Goal: Task Accomplishment & Management: Manage account settings

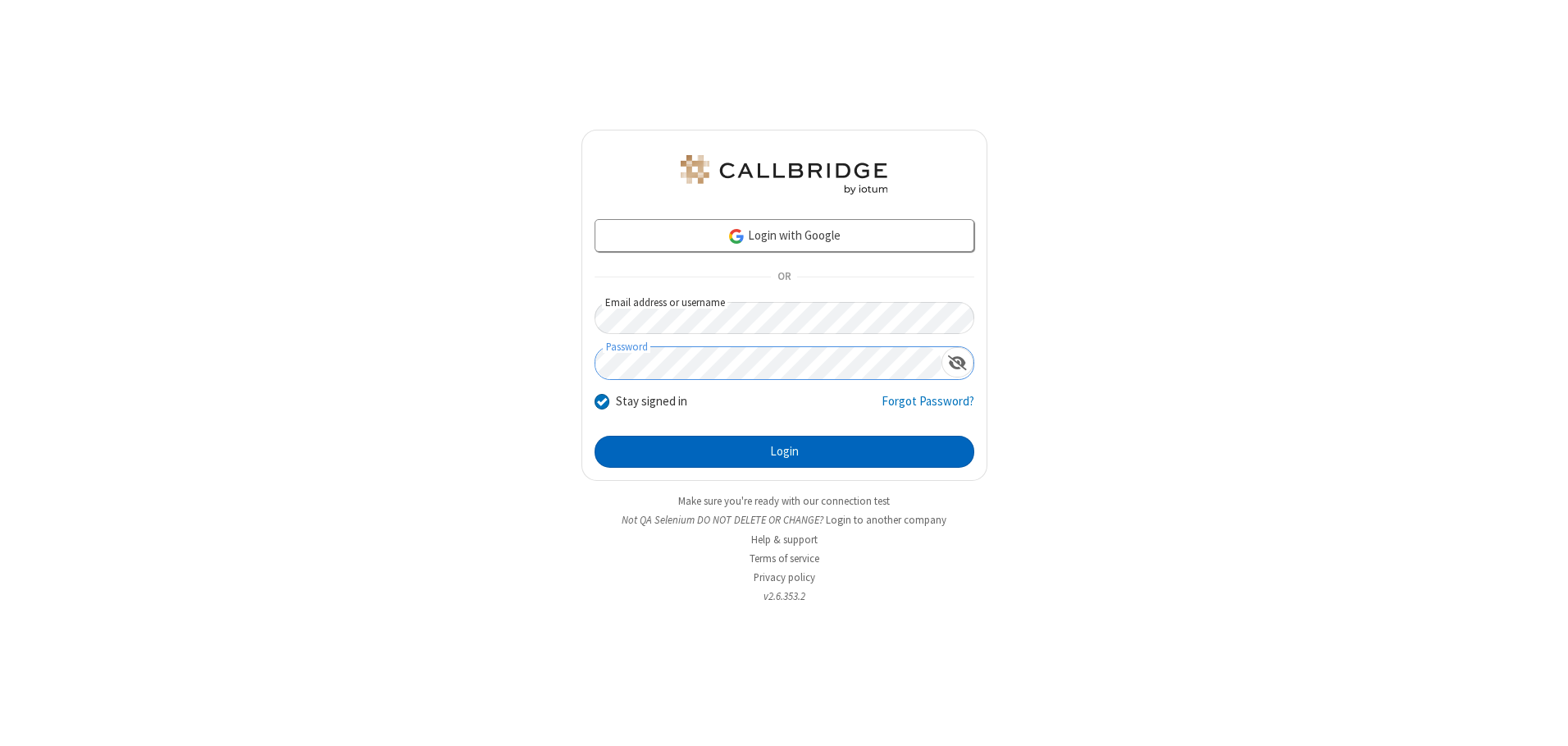
click at [784, 452] on button "Login" at bounding box center [784, 452] width 379 height 33
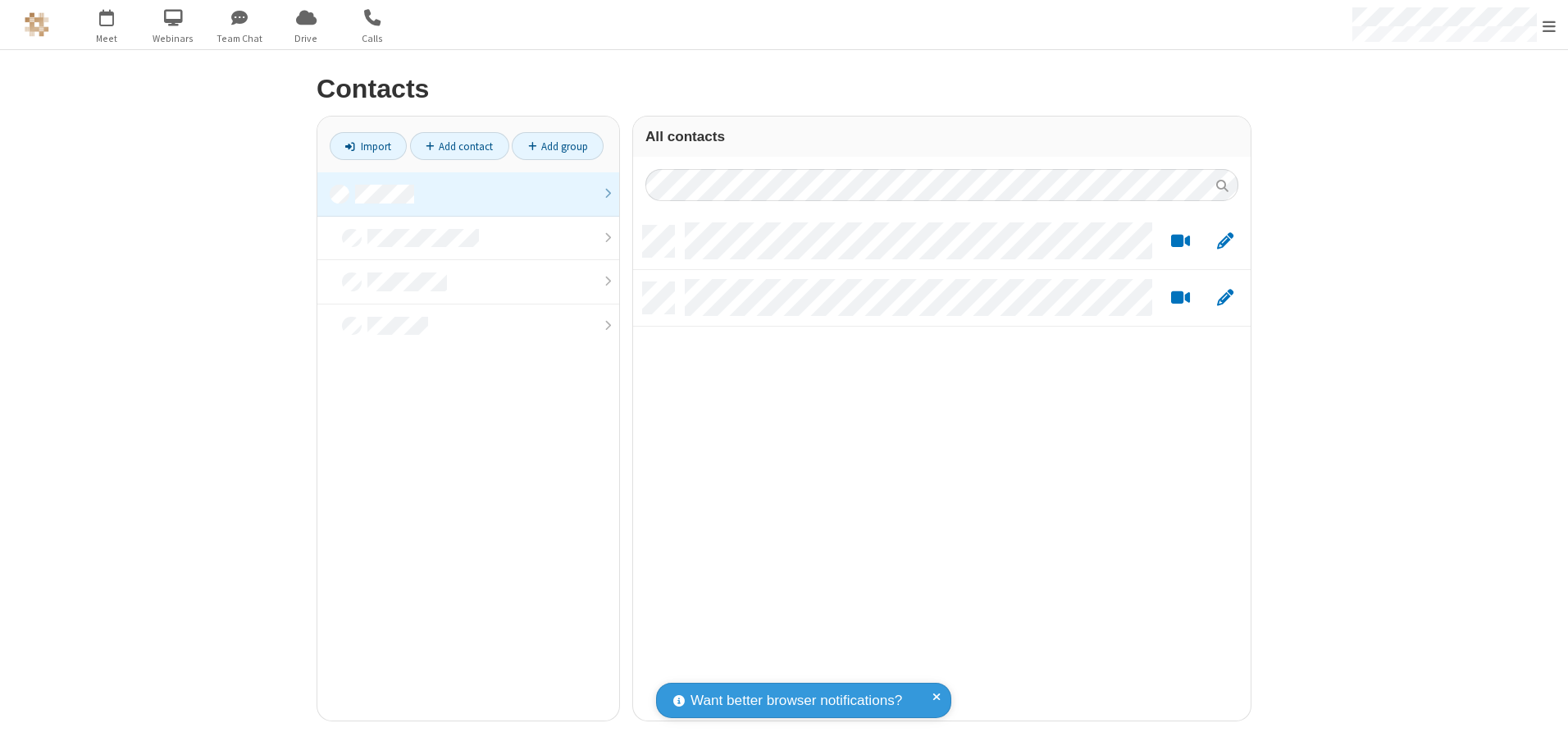
scroll to position [495, 606]
click at [468, 194] on link at bounding box center [468, 194] width 302 height 44
click at [460, 146] on link "Add contact" at bounding box center [460, 146] width 99 height 28
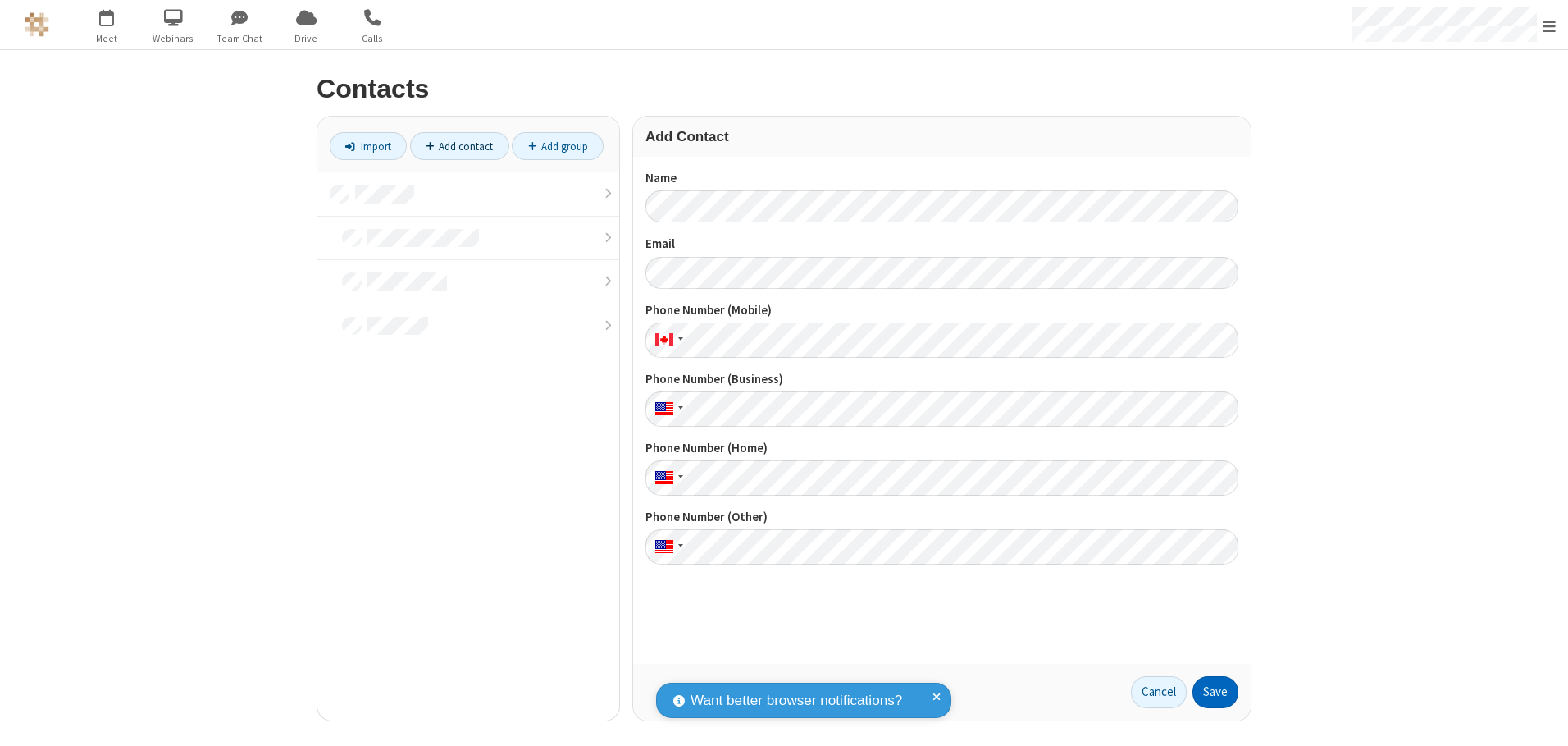
click at [1216, 692] on button "Save" at bounding box center [1215, 692] width 46 height 33
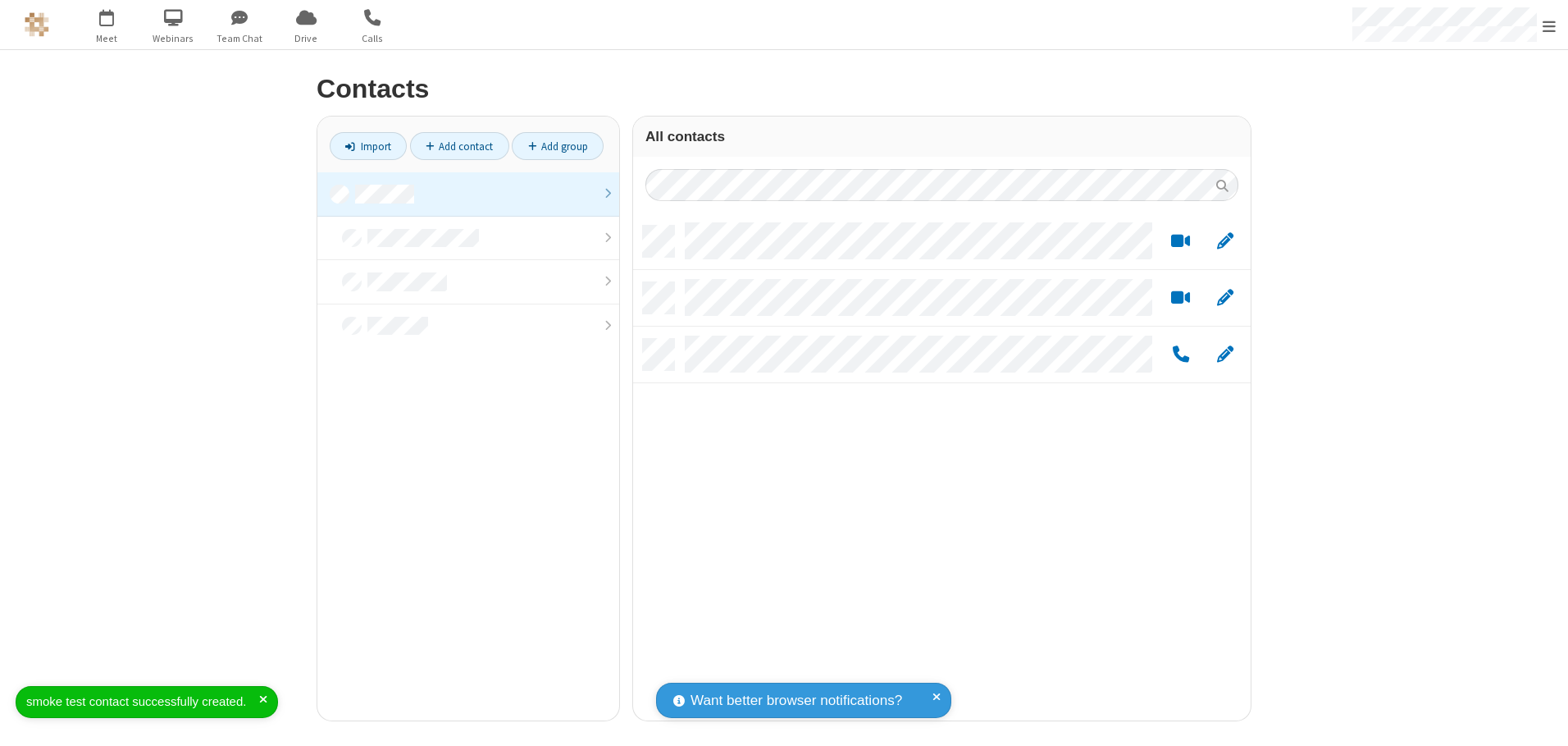
scroll to position [495, 606]
click at [460, 146] on link "Add contact" at bounding box center [460, 146] width 99 height 28
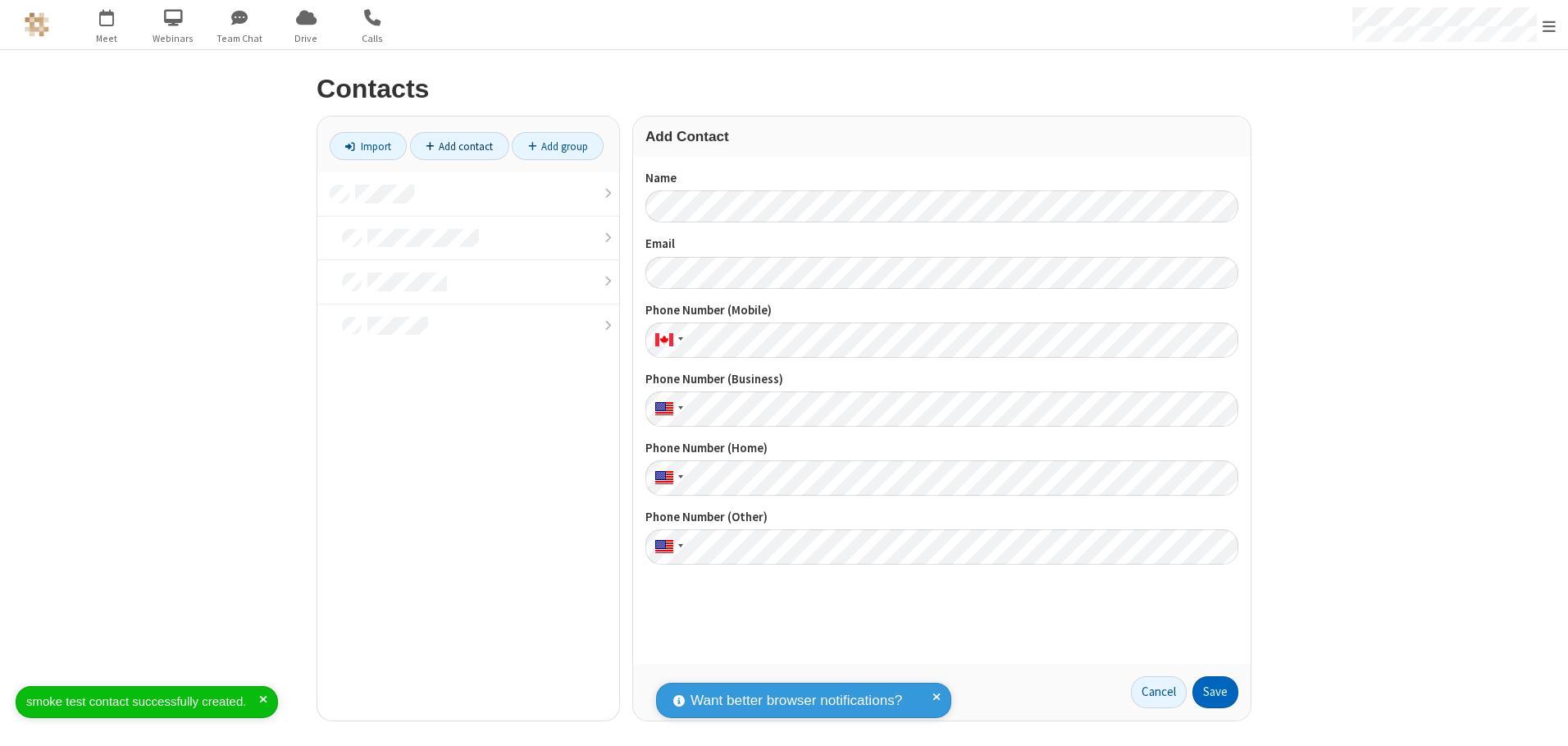
click at [1216, 692] on button "Save" at bounding box center [1215, 692] width 46 height 33
